Goal: Task Accomplishment & Management: Complete application form

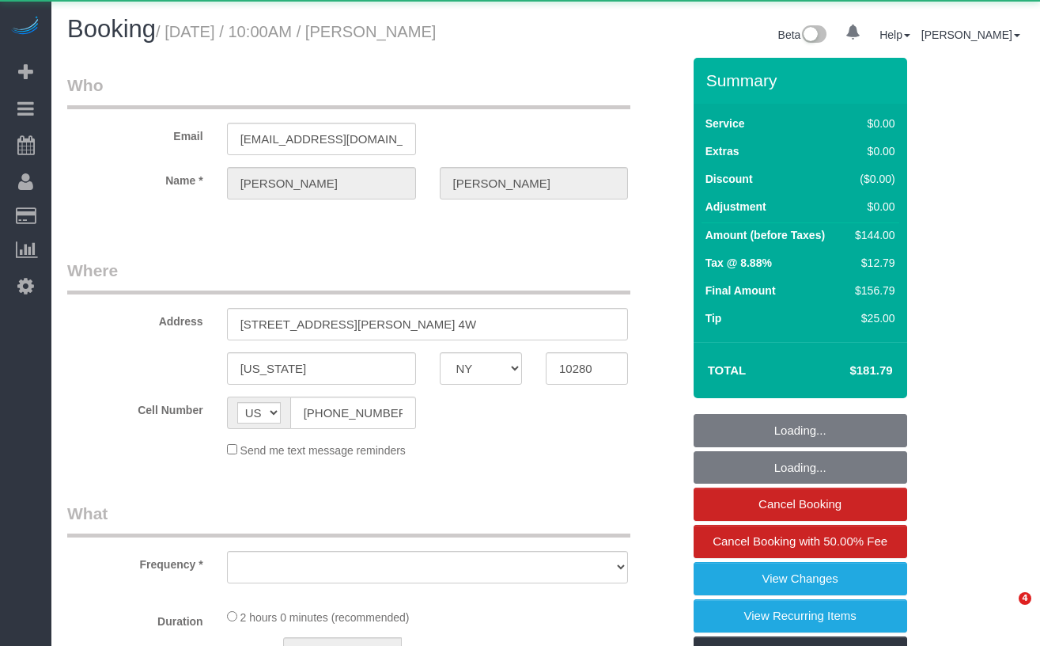
select select "NY"
select select "object:716"
select select "1"
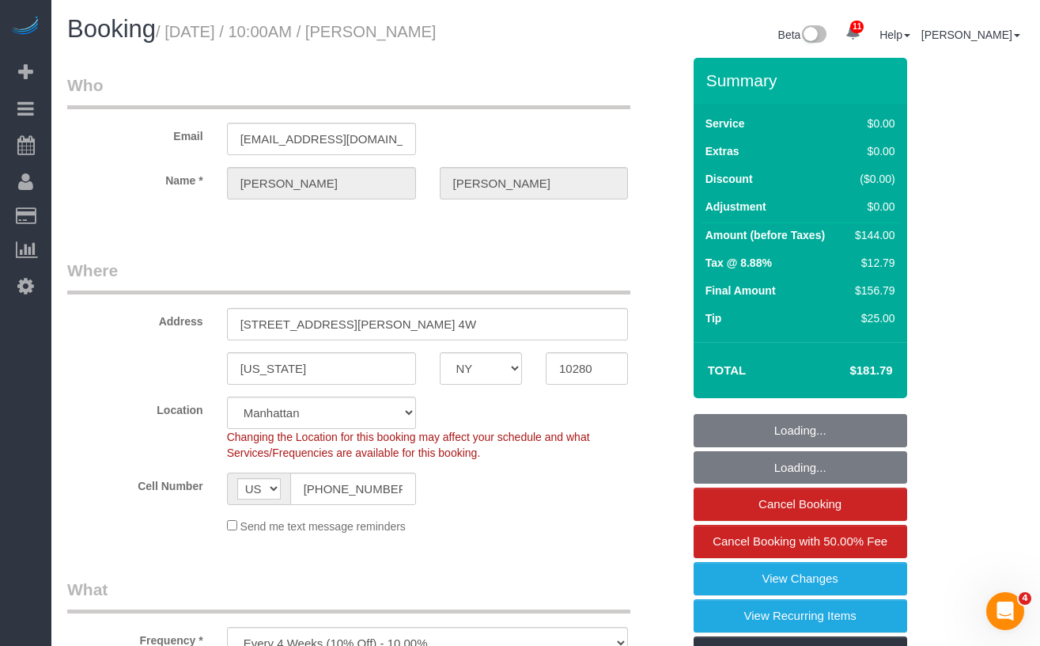
select select "object:970"
select select "number:89"
select select "number:90"
select select "number:15"
select select "number:6"
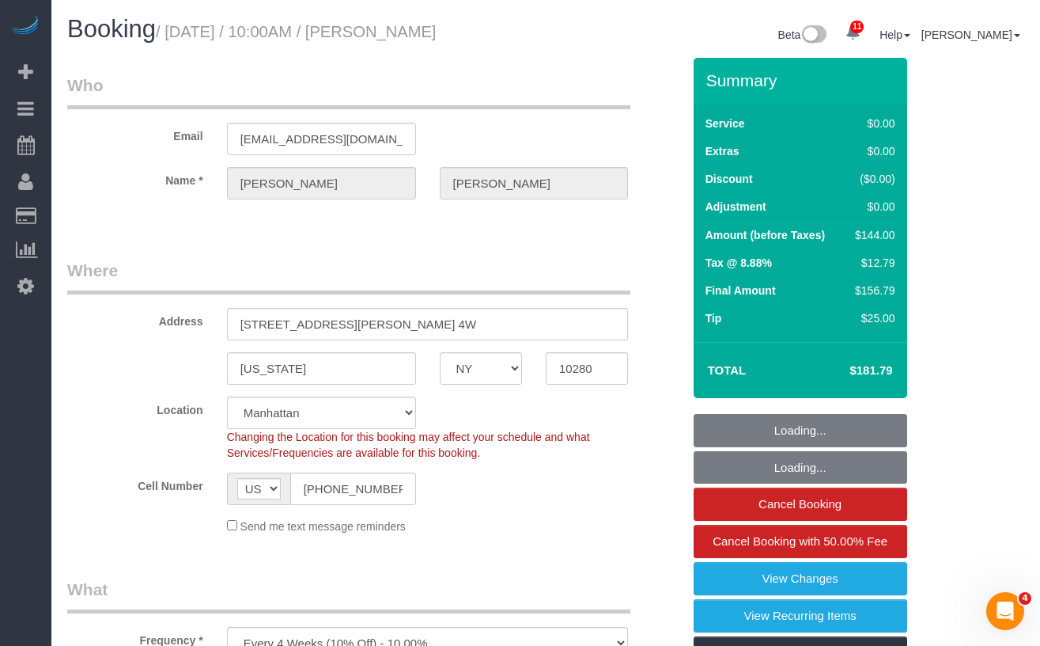
select select "string:stripe-pm_1OMGuc4VGloSiKo7zwkUdUav"
select select "spot1"
select select "1"
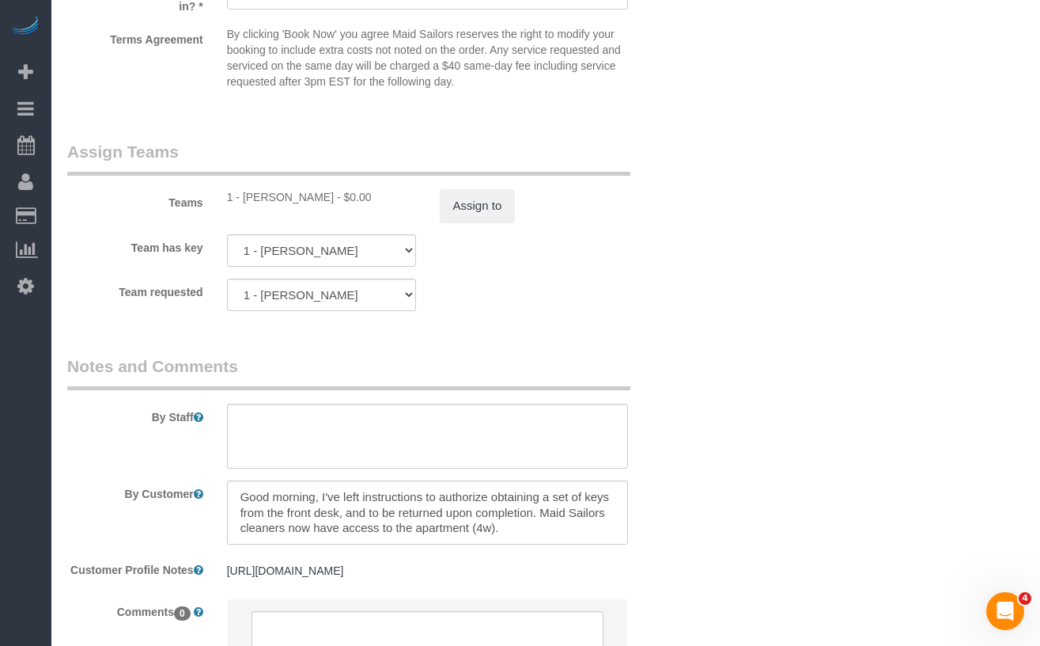
scroll to position [2147, 0]
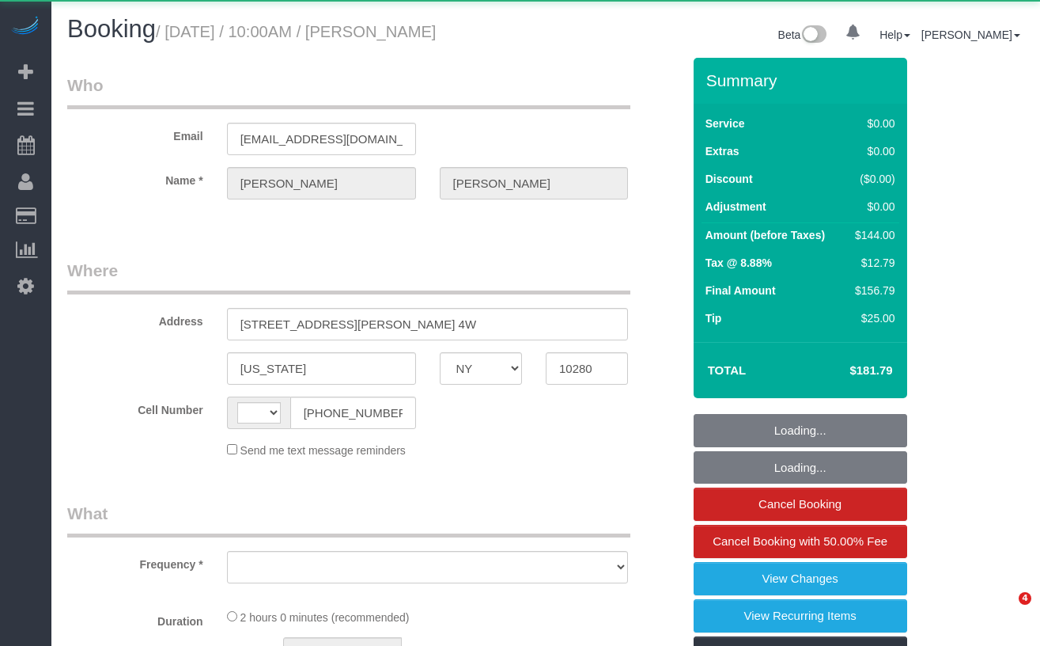
select select "NY"
select select "string:US"
select select "number:89"
select select "number:90"
select select "number:15"
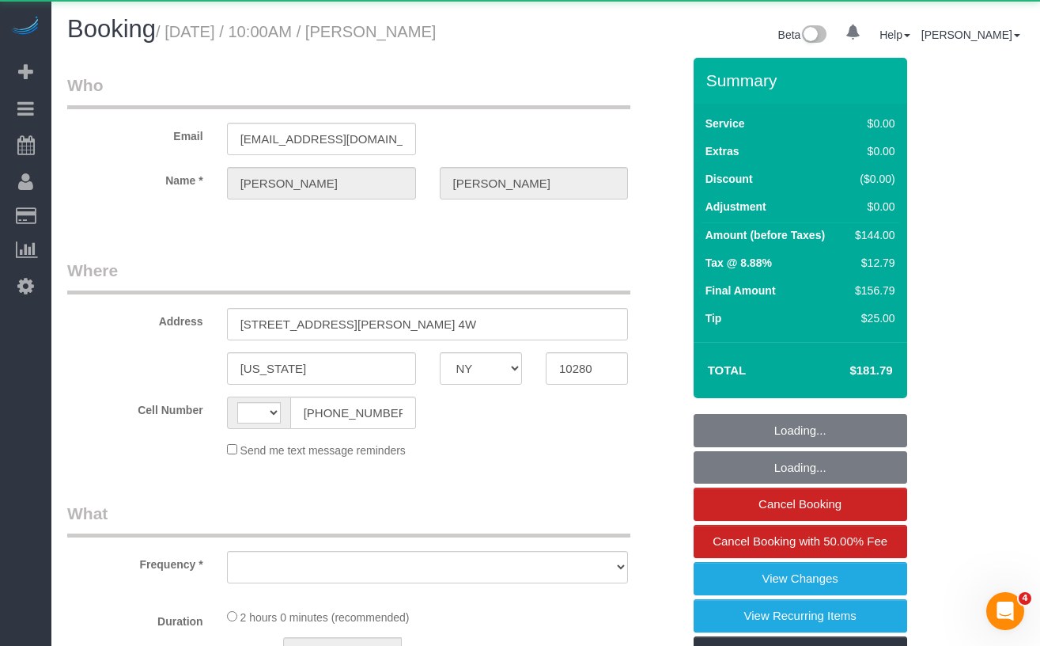
select select "number:6"
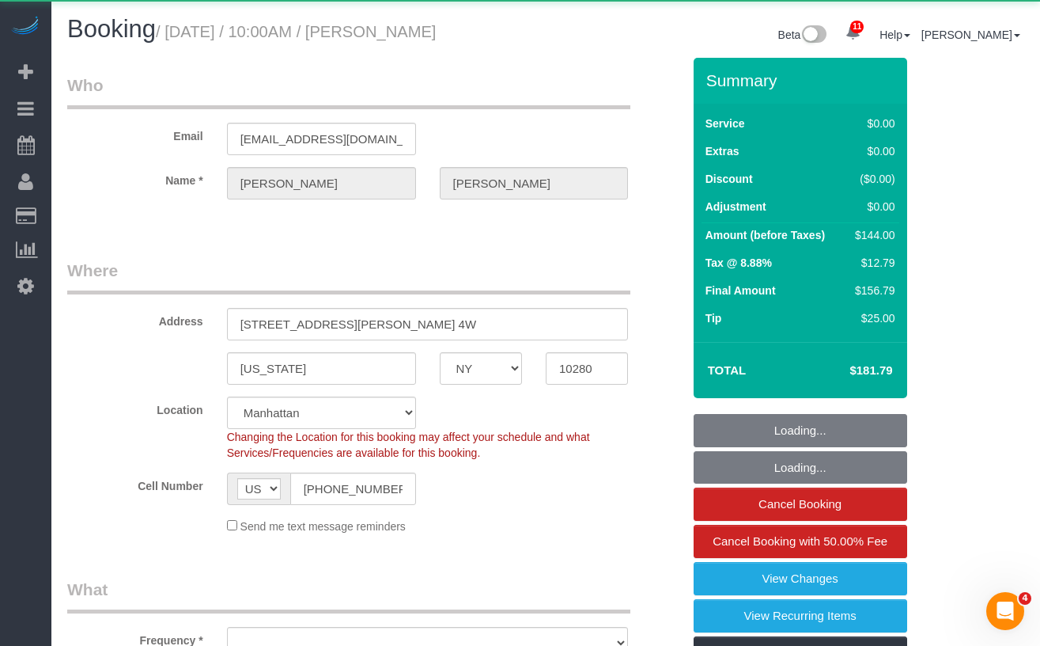
select select "object:978"
select select "string:stripe-pm_1OMGuc4VGloSiKo7zwkUdUav"
select select "spot1"
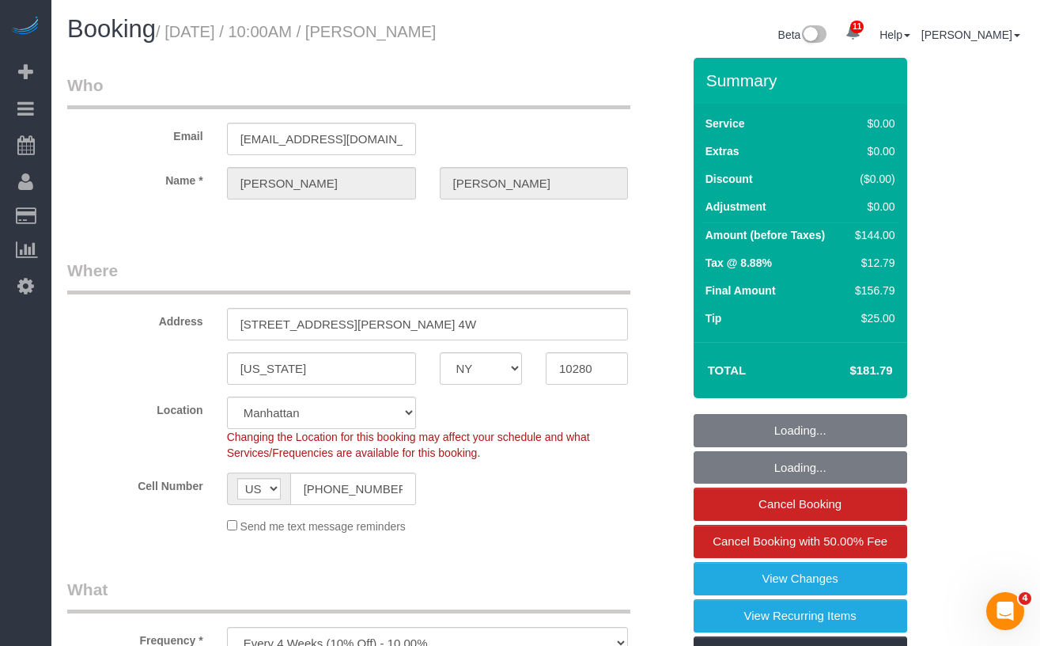
select select "1"
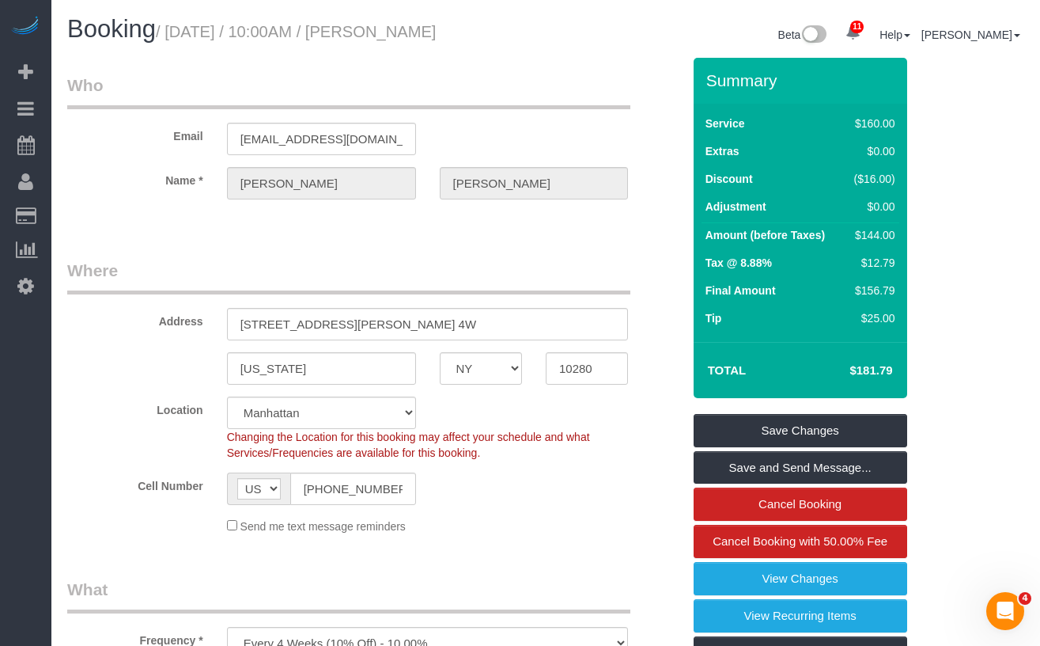
drag, startPoint x: 530, startPoint y: 36, endPoint x: 189, endPoint y: 40, distance: 341.0
click at [177, 40] on h1 "Booking / September 04, 2025 / 10:00AM / James Mcgrath" at bounding box center [300, 29] width 467 height 27
copy small "September 04, 2025 / 10:00AM / James Mcgrath"
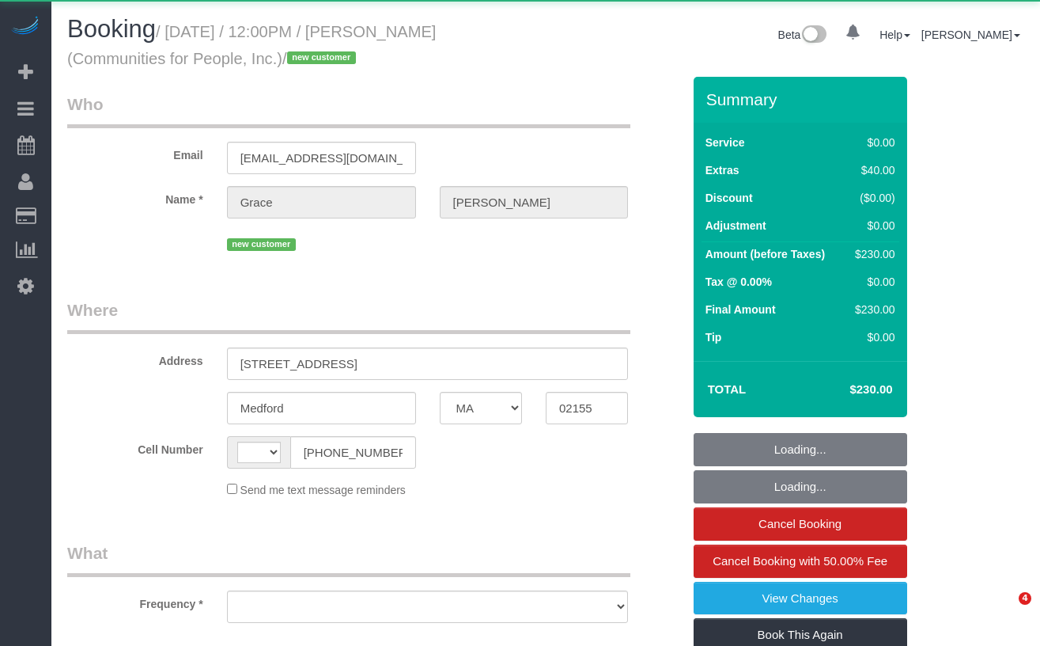
select select "MA"
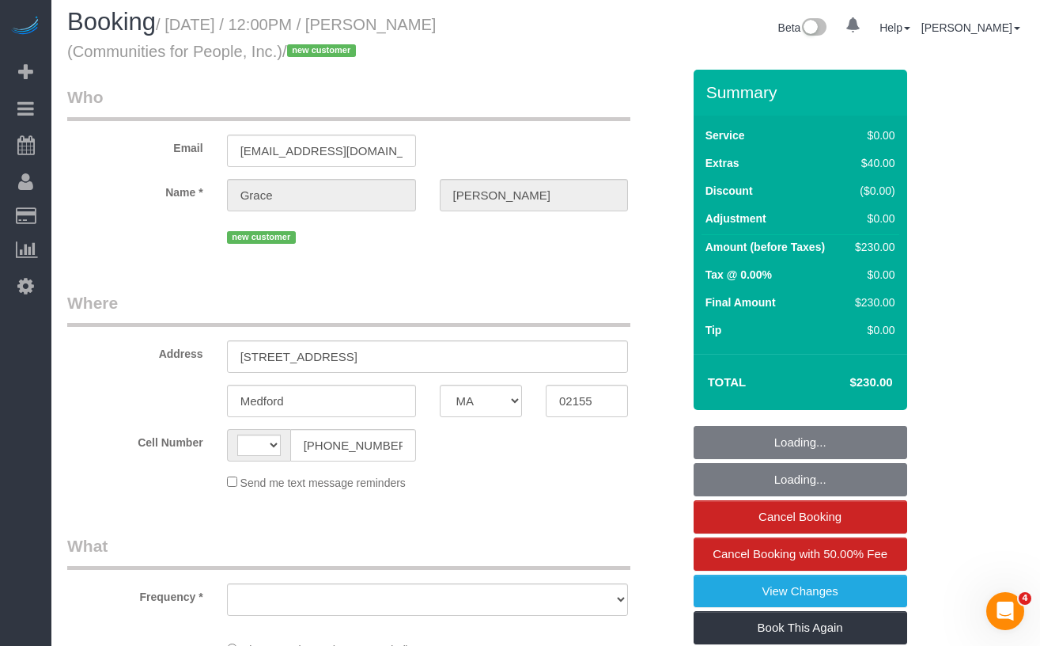
select select "string:US"
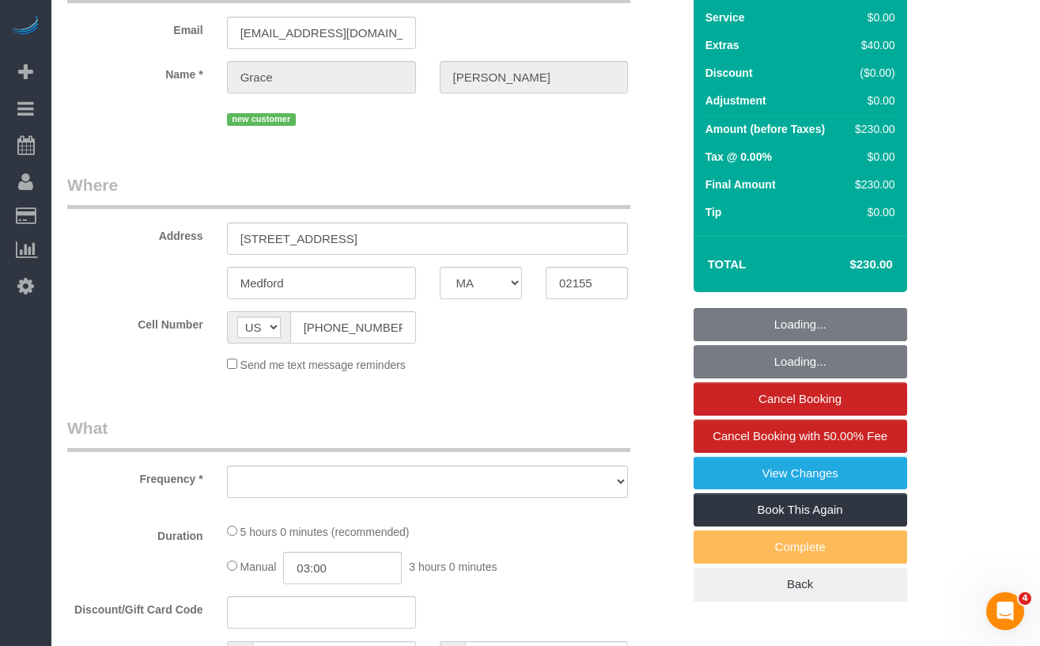
select select "object:723"
select select "spot1"
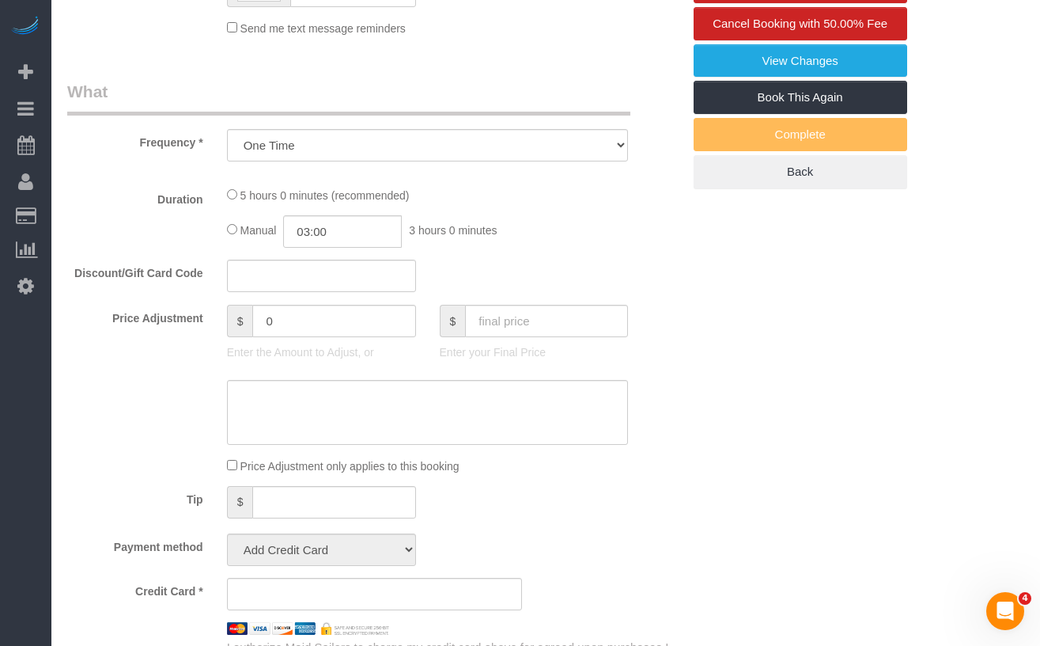
select select "string:stripe-pm_1S3NpY4VGloSiKo77weqbv92"
select select "number:59"
select select "number:75"
select select "number:15"
select select "number:5"
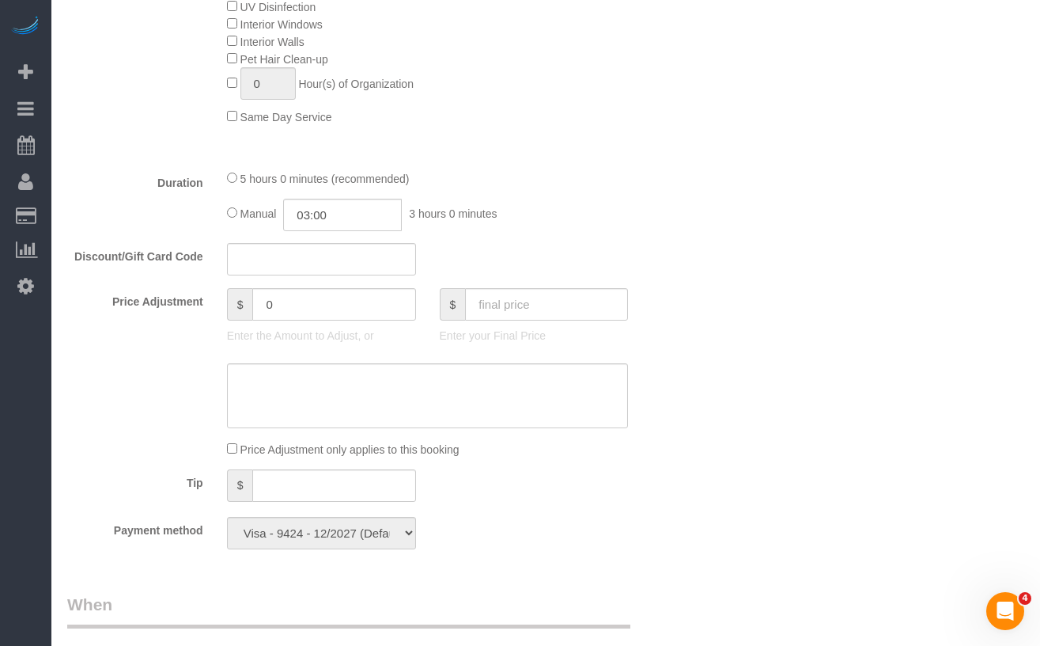
select select "2"
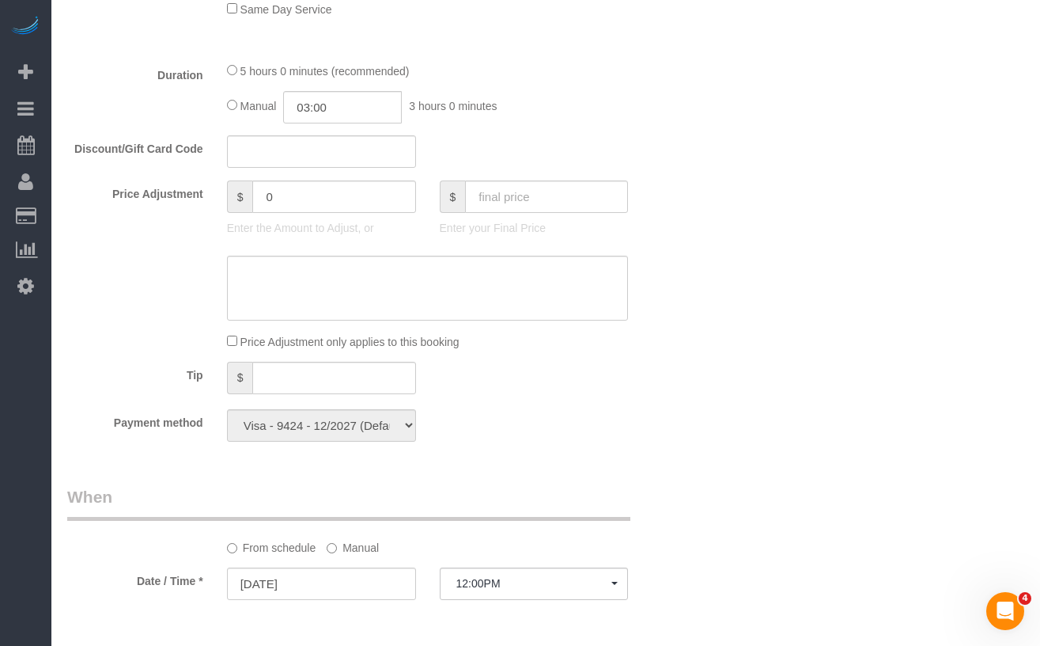
select select "object:1071"
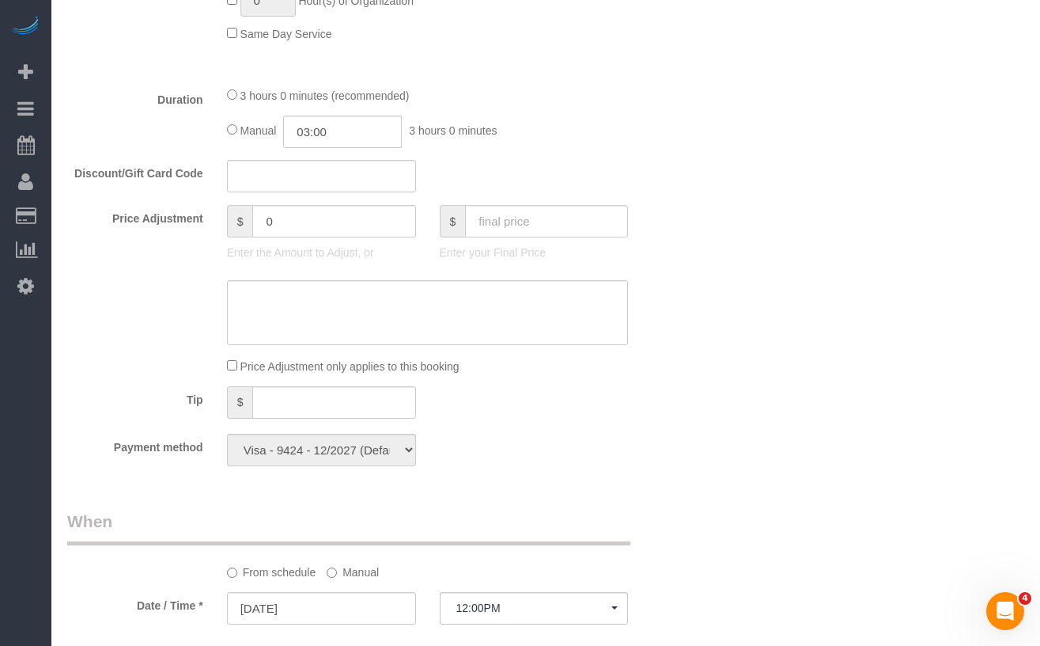
scroll to position [1105, 0]
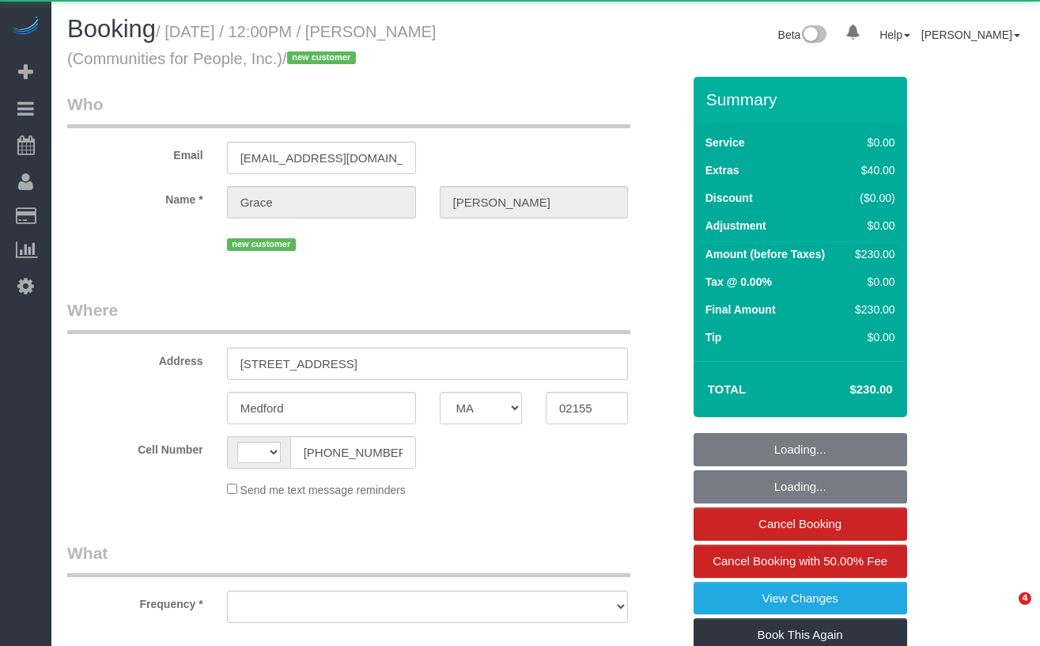
select select "MA"
select select "string:[GEOGRAPHIC_DATA]"
select select "object:723"
select select "spot1"
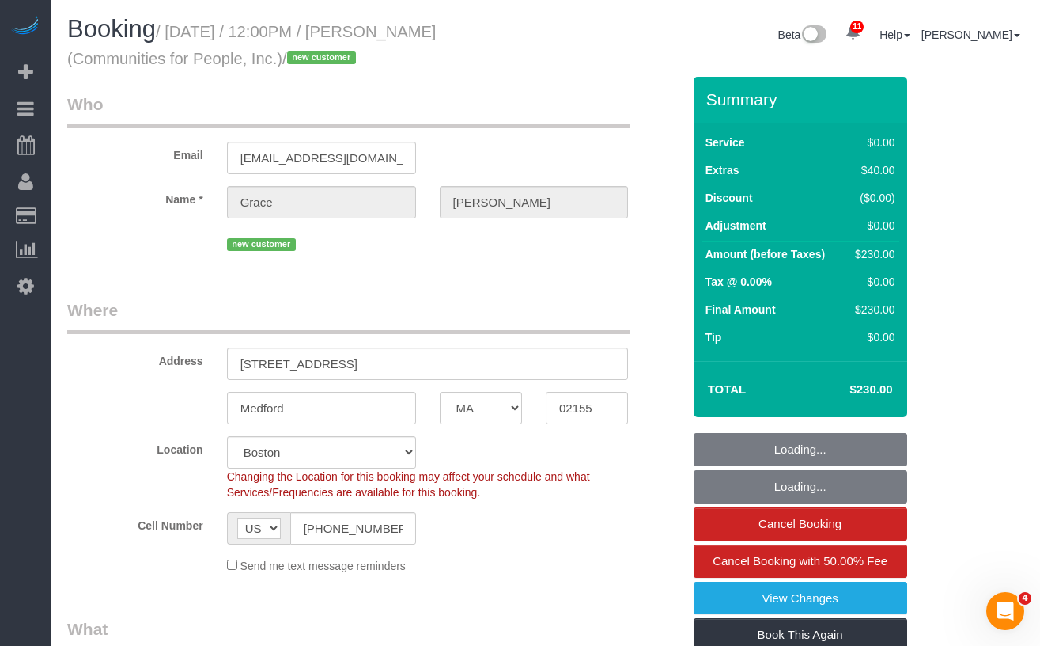
select select "object:1035"
select select "spot37"
select select "string:stripe-pm_1S3NpY4VGloSiKo77weqbv92"
select select "number:59"
select select "number:75"
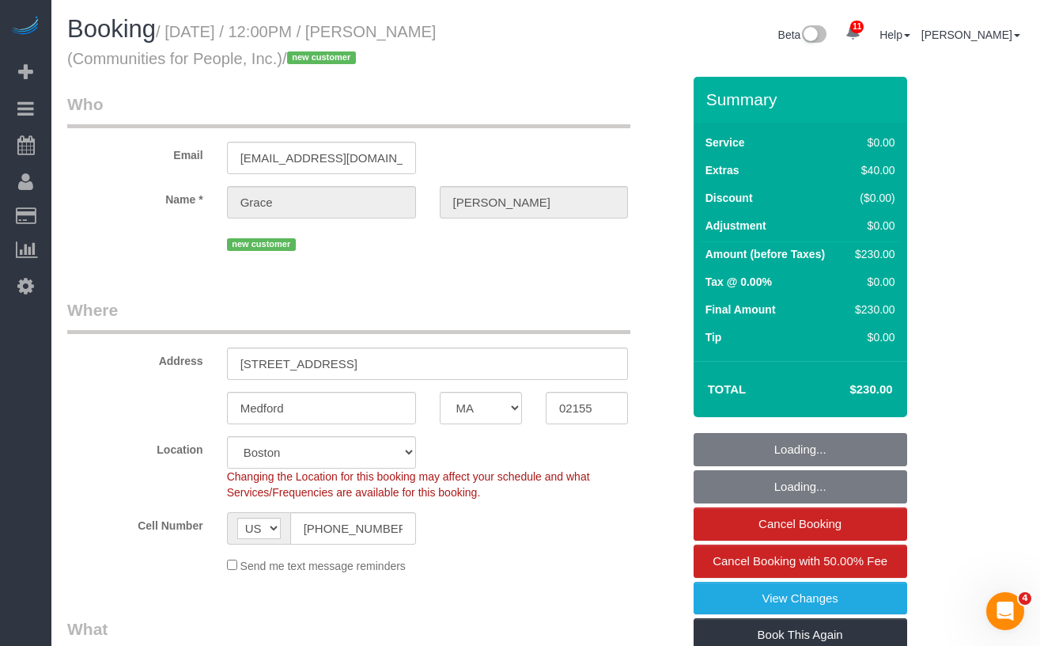
select select "number:15"
select select "number:5"
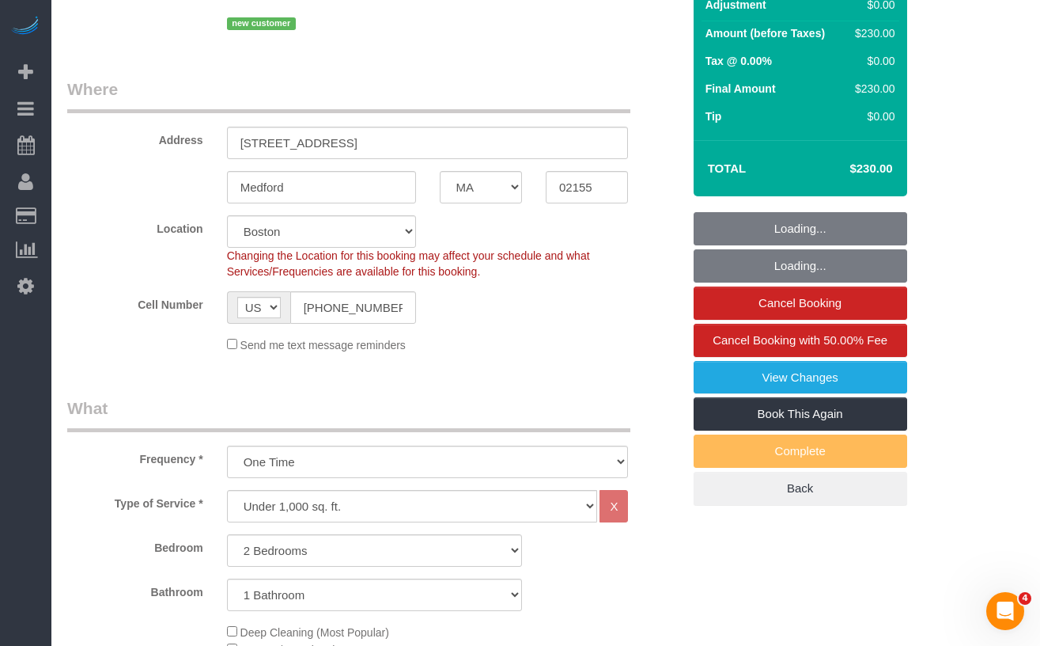
select select "2"
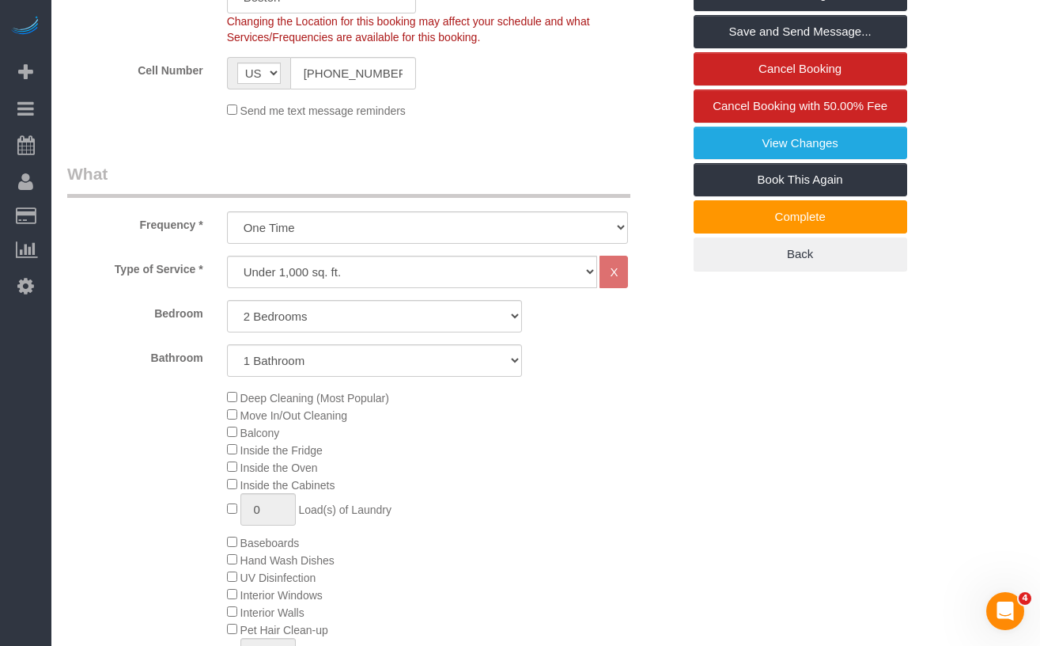
scroll to position [443, 0]
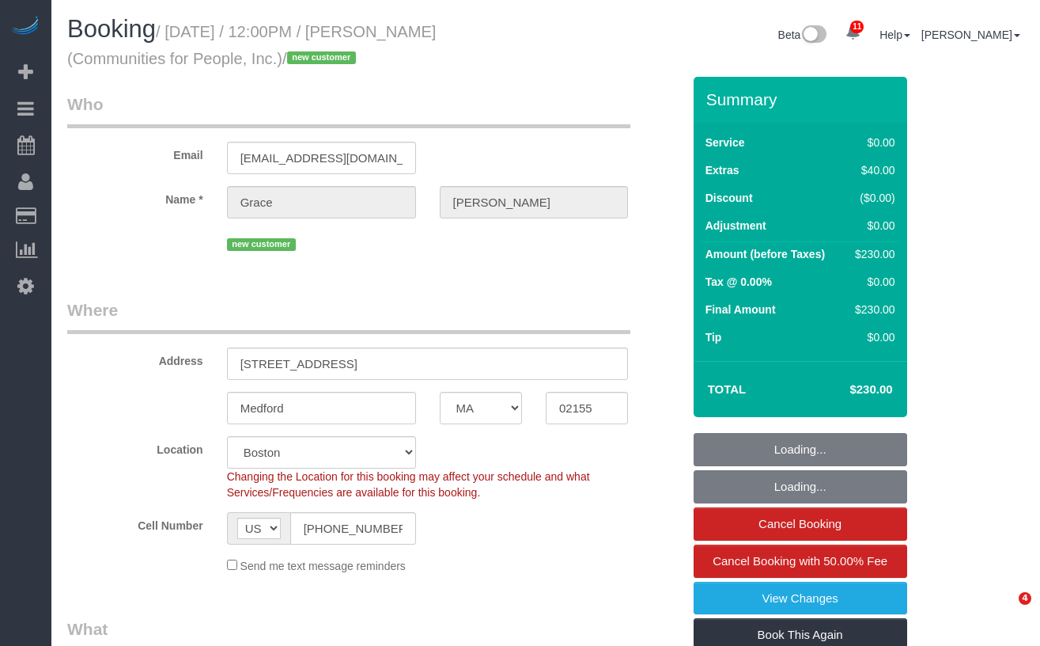
select select "MA"
select select "object:730"
select select "string:stripe-pm_1S3NpY4VGloSiKo77weqbv92"
select select "2"
select select "spot1"
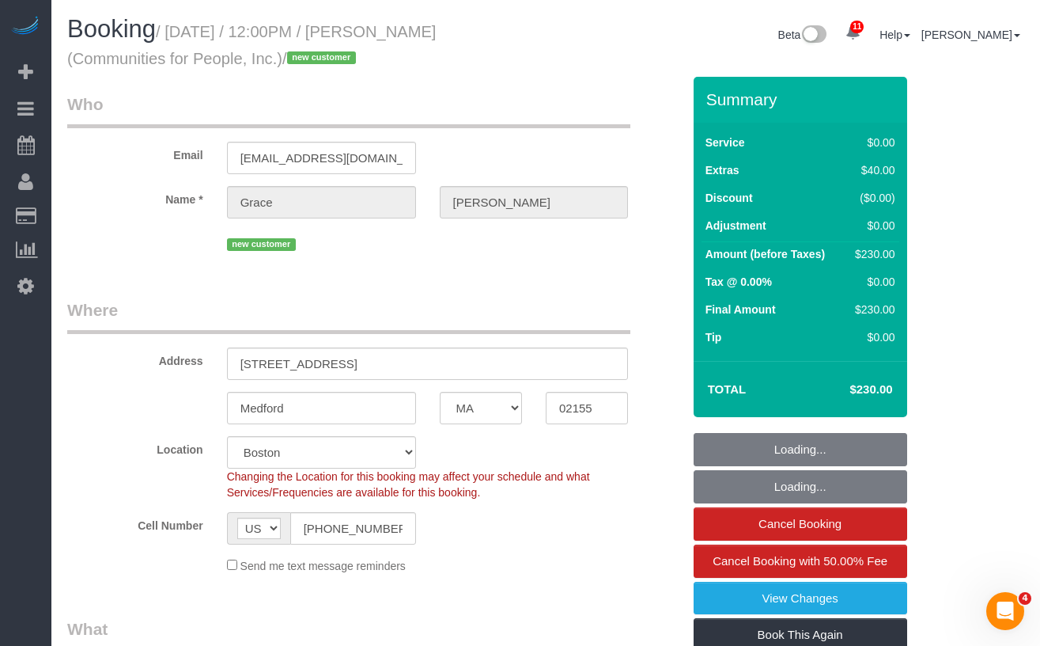
select select "number:59"
select select "number:75"
select select "number:15"
select select "number:5"
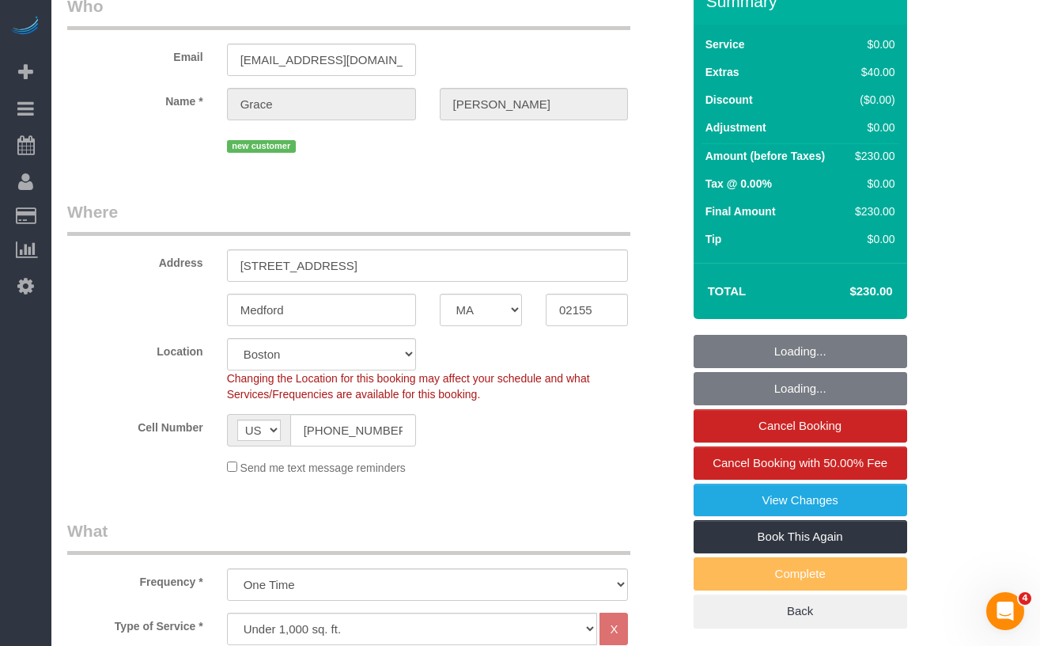
select select "object:1035"
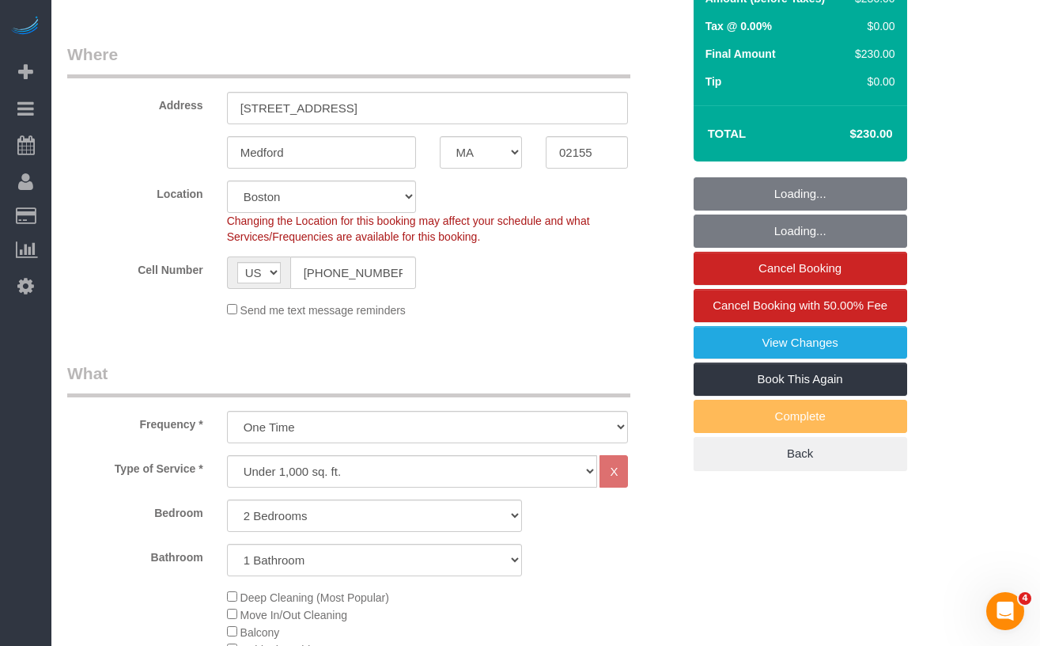
select select "2"
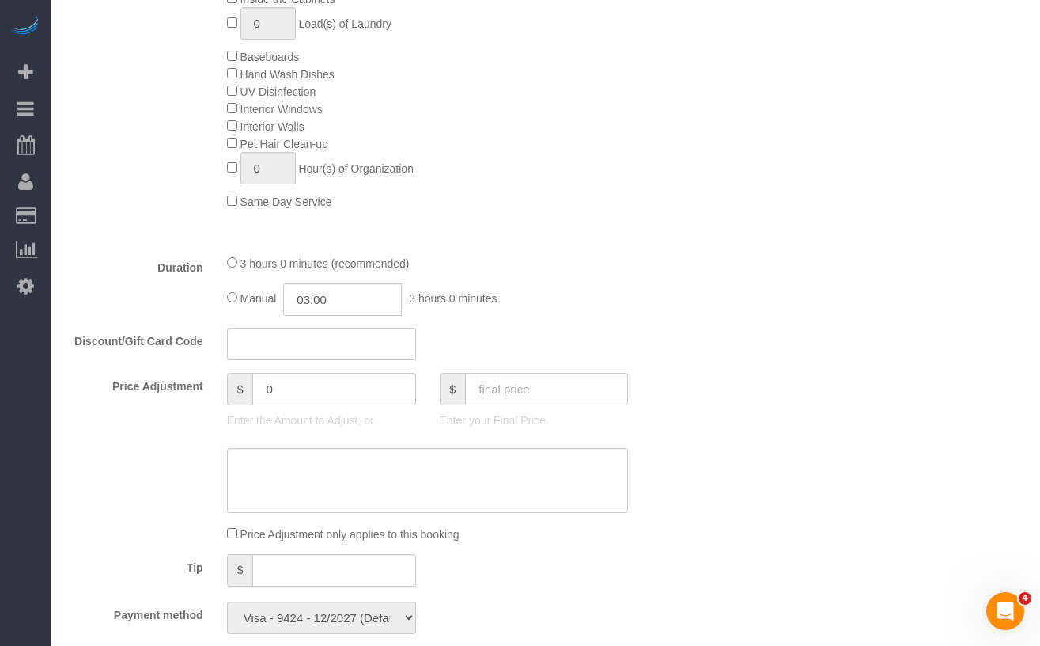
scroll to position [934, 0]
